Goal: Information Seeking & Learning: Learn about a topic

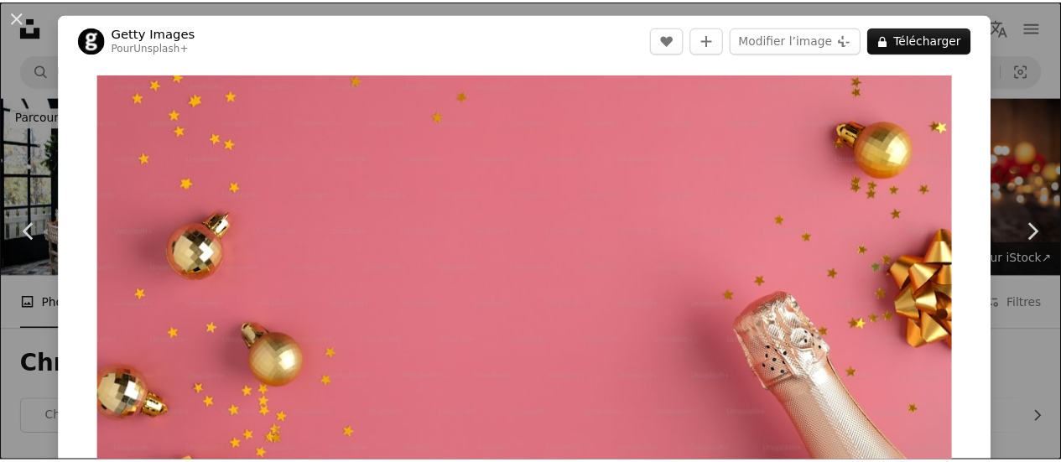
scroll to position [7968, 0]
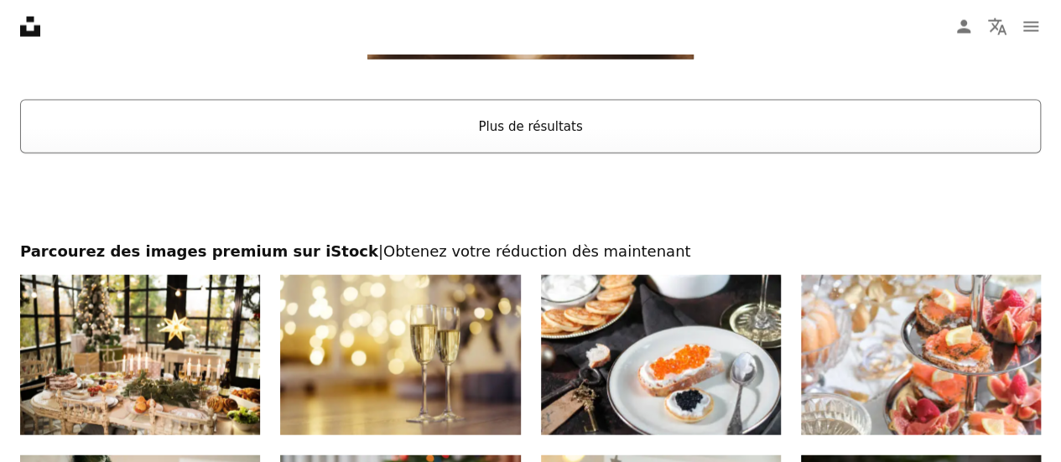
scroll to position [11406, 0]
click at [553, 109] on button "Plus de résultats" at bounding box center [530, 127] width 1021 height 54
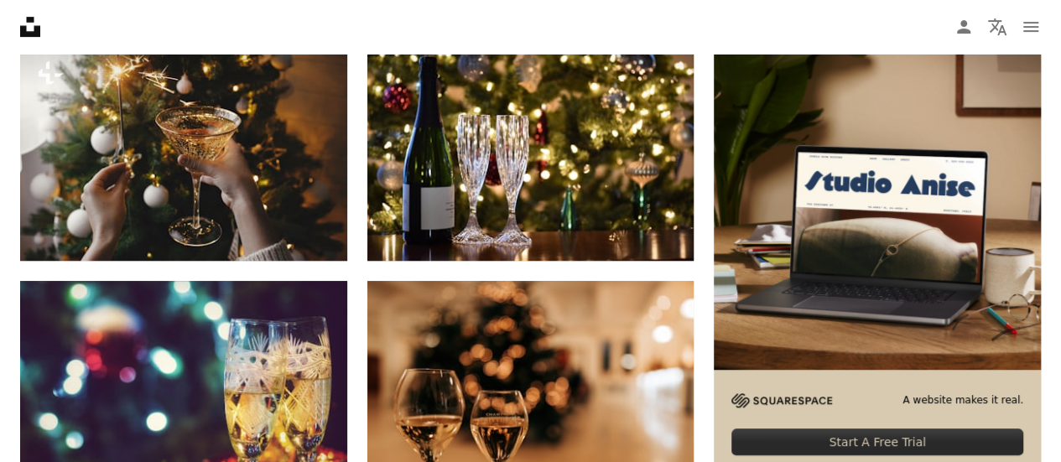
scroll to position [0, 0]
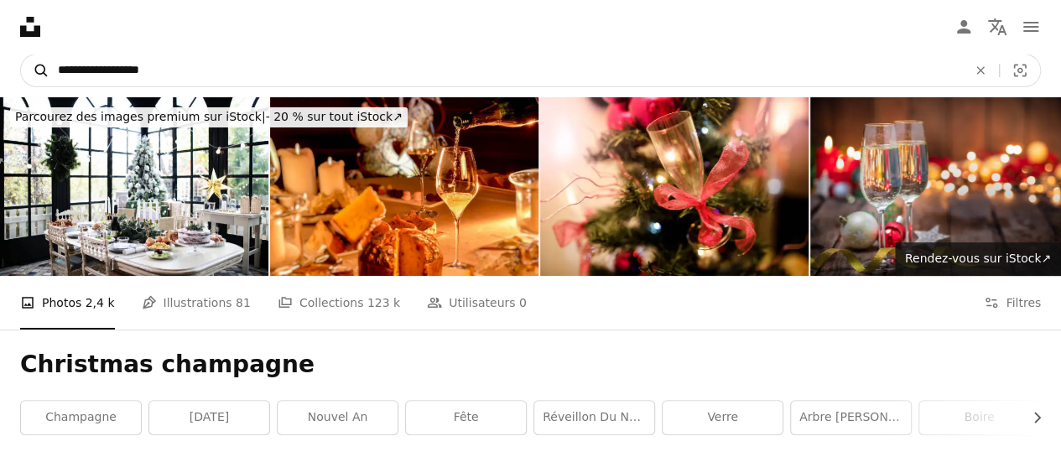
drag, startPoint x: 206, startPoint y: 85, endPoint x: 42, endPoint y: 58, distance: 166.6
type input "********"
click at [21, 55] on button "A magnifying glass" at bounding box center [35, 71] width 29 height 32
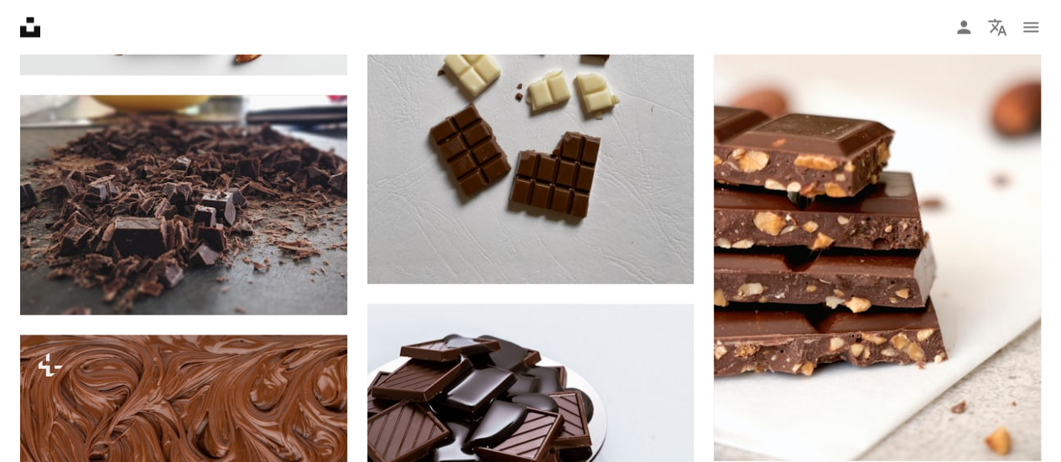
scroll to position [8052, 0]
